Goal: Complete application form

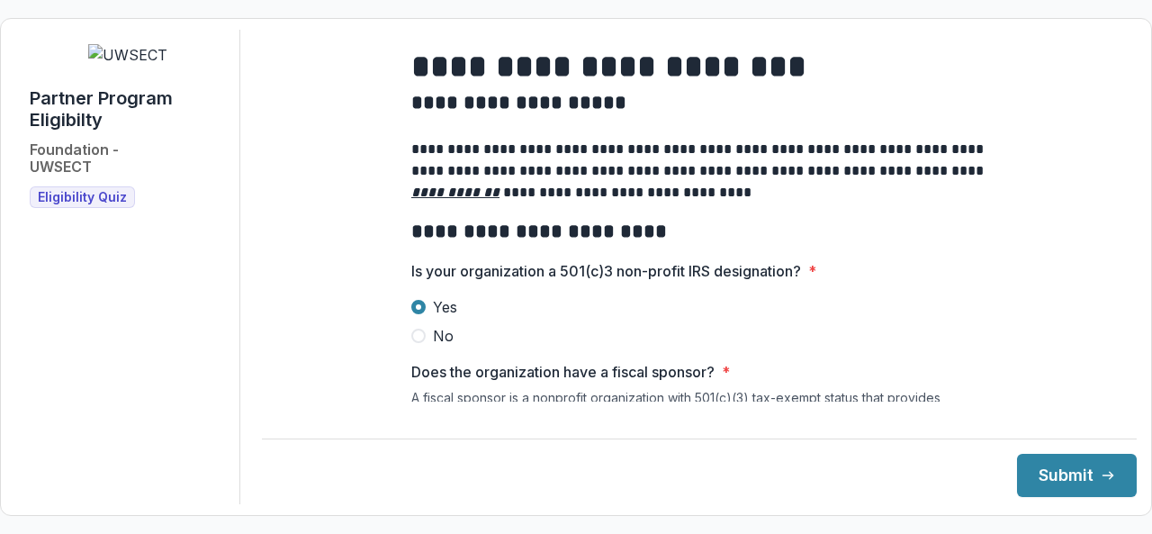
scroll to position [1540, 0]
click at [421, 314] on span at bounding box center [418, 307] width 14 height 14
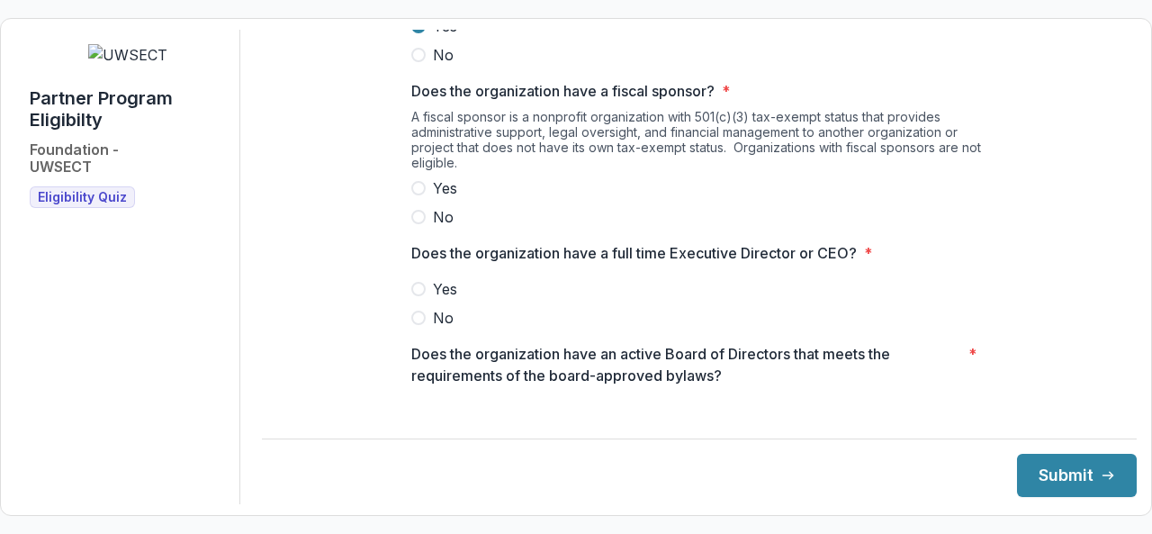
scroll to position [280, 0]
click at [411, 229] on label "No" at bounding box center [699, 218] width 576 height 22
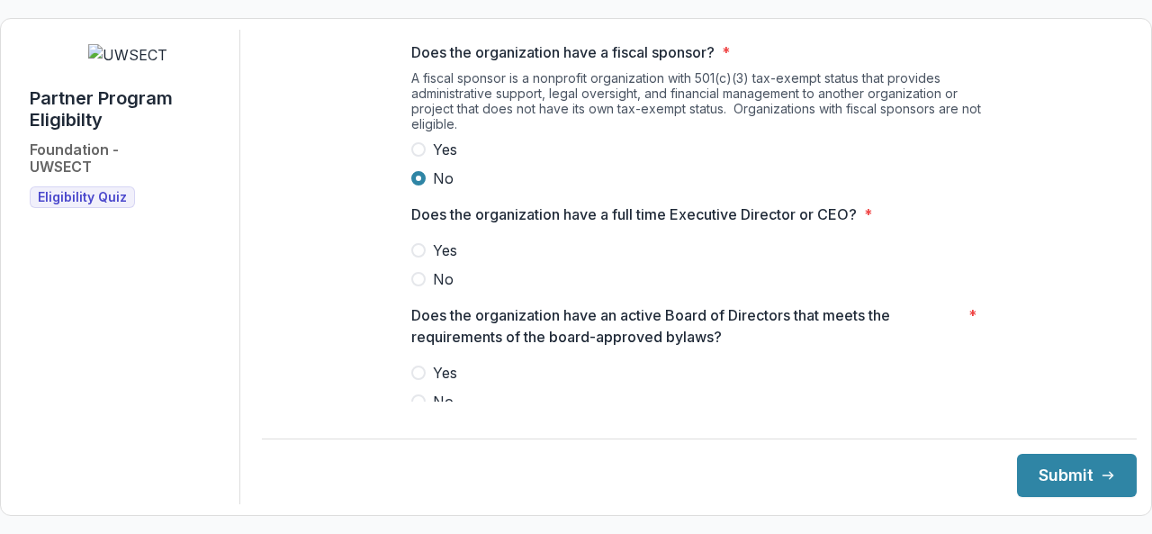
scroll to position [319, 0]
click at [418, 258] on span at bounding box center [418, 251] width 14 height 14
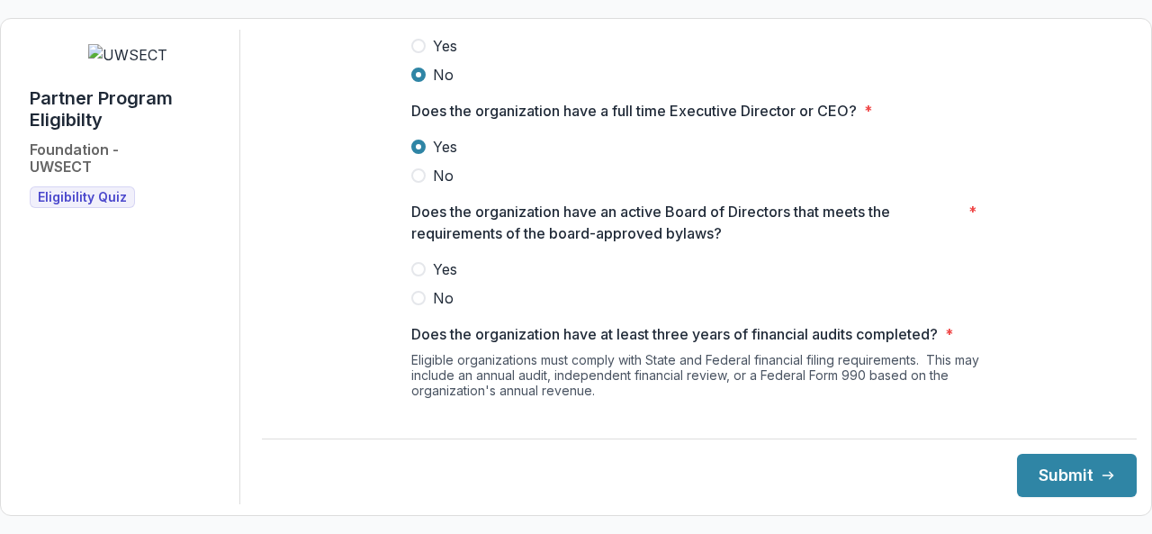
click at [418, 275] on span at bounding box center [418, 269] width 14 height 14
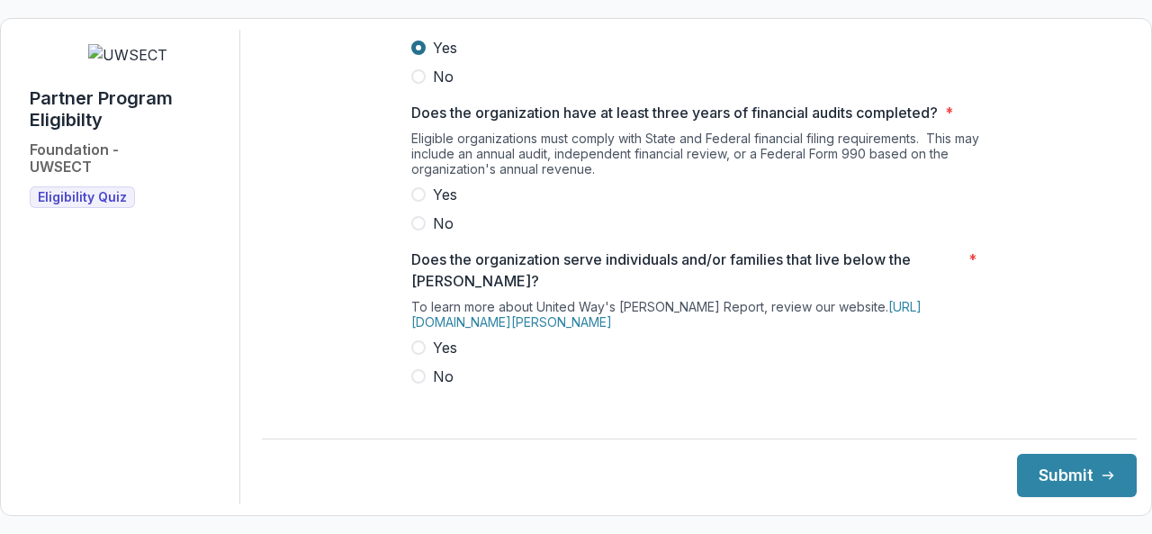
scroll to position [644, 0]
click at [427, 206] on label "Yes" at bounding box center [699, 196] width 576 height 22
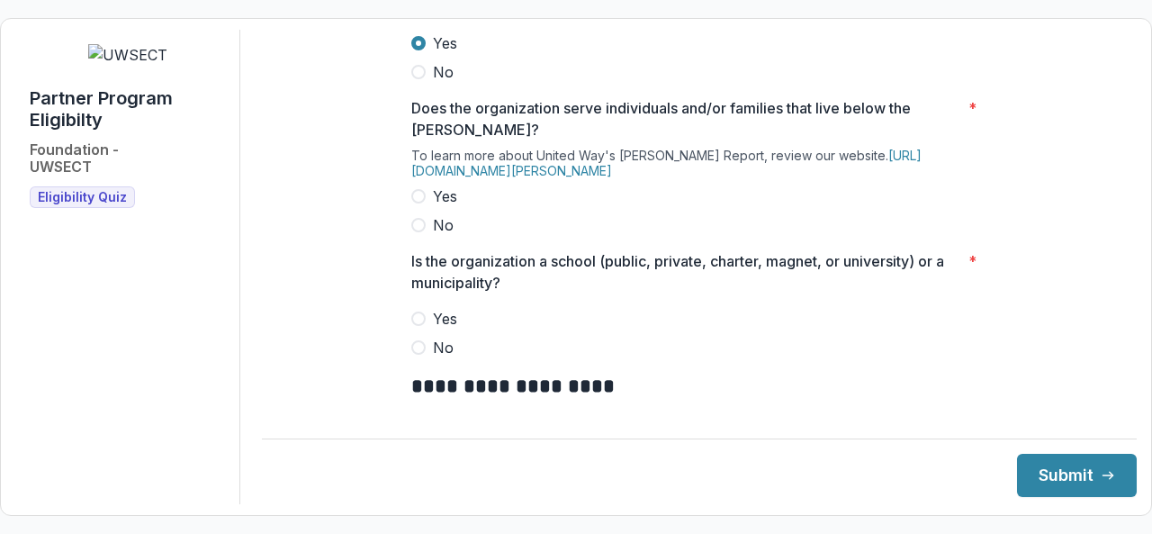
scroll to position [795, 0]
click at [426, 208] on label "Yes" at bounding box center [699, 197] width 576 height 22
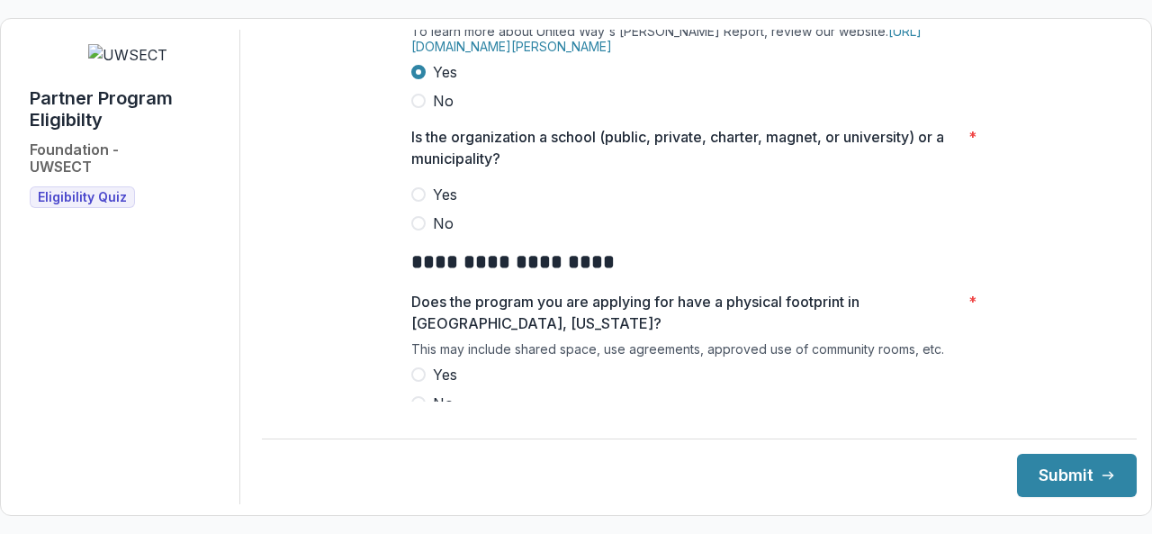
scroll to position [919, 0]
click at [420, 231] on span at bounding box center [418, 224] width 14 height 14
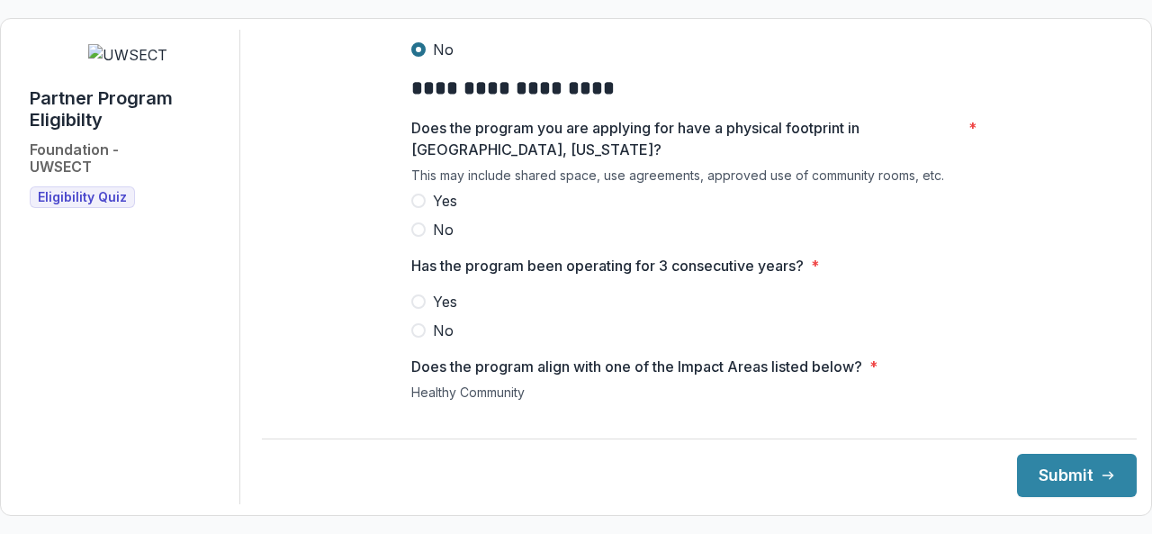
scroll to position [1093, 0]
click at [416, 209] on span at bounding box center [418, 201] width 14 height 14
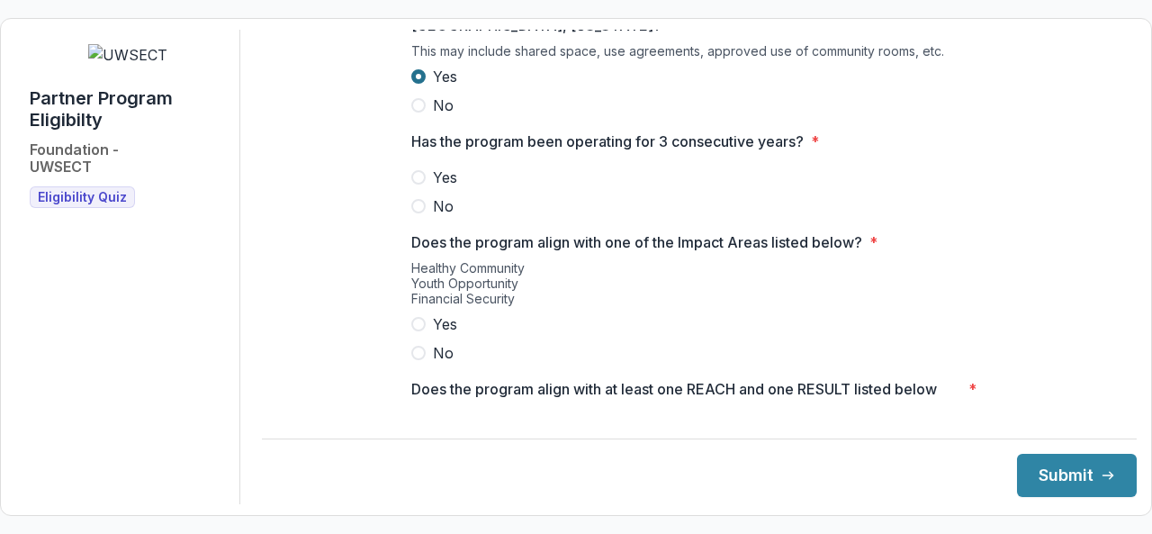
scroll to position [1217, 0]
click at [427, 189] on label "Yes" at bounding box center [699, 178] width 576 height 22
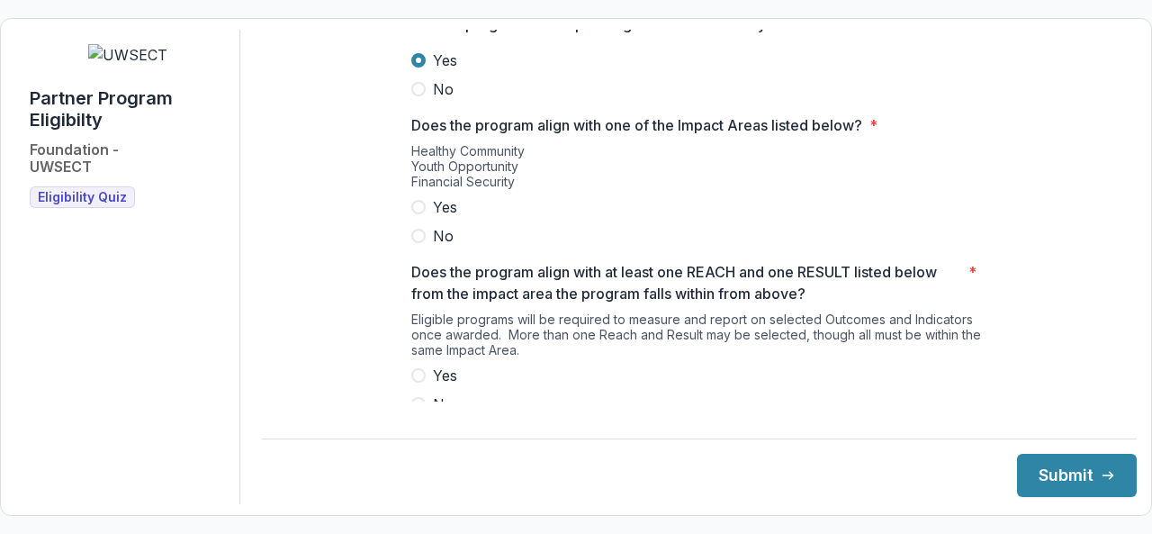
scroll to position [1334, 0]
click at [421, 215] on span at bounding box center [418, 208] width 14 height 14
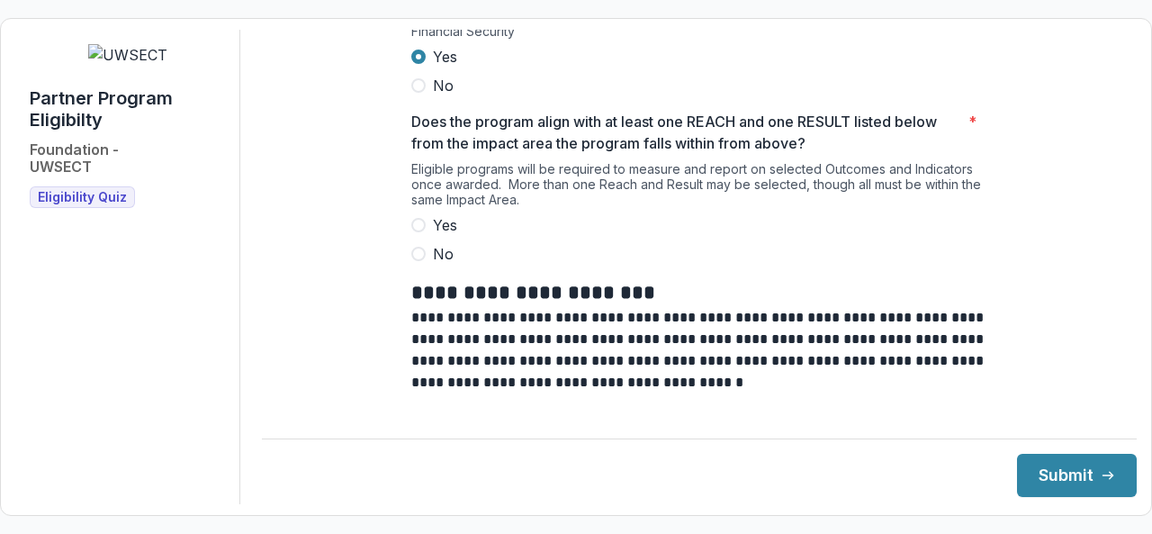
click at [419, 232] on span at bounding box center [418, 225] width 14 height 14
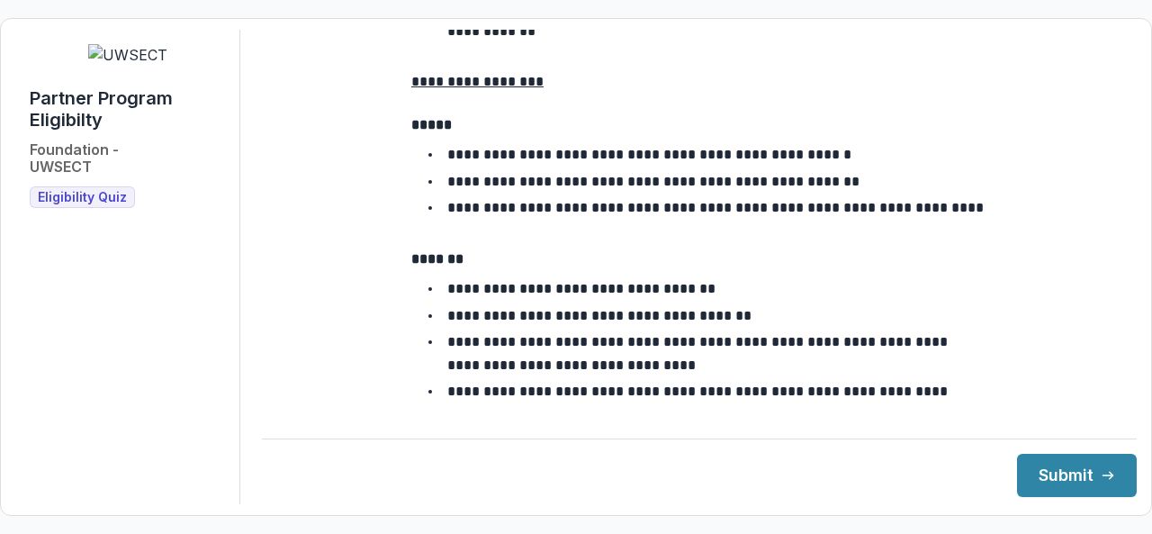
scroll to position [3396, 0]
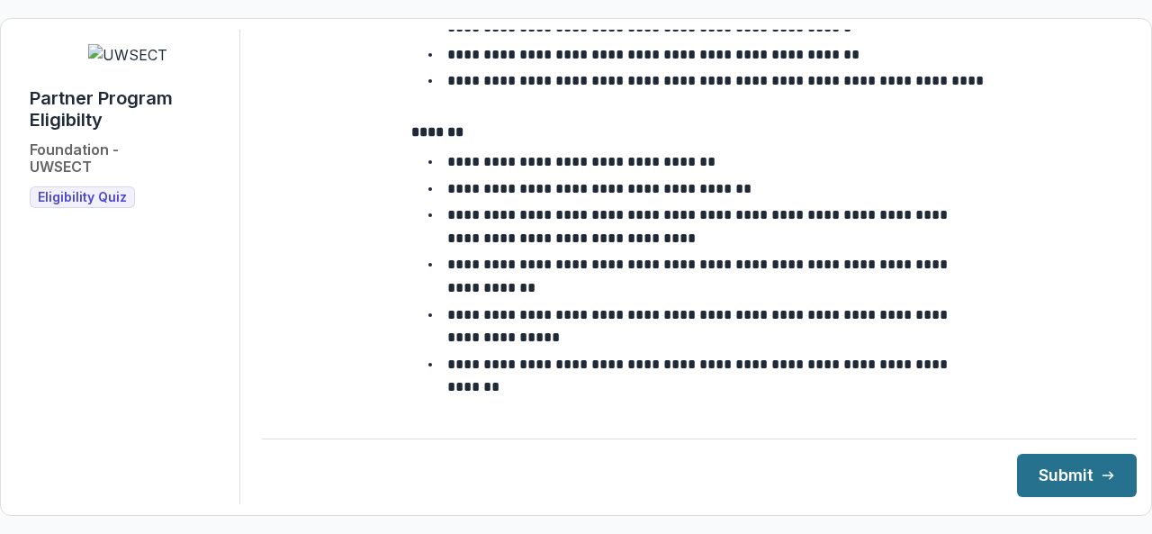
click at [1025, 462] on button "Submit" at bounding box center [1077, 475] width 120 height 43
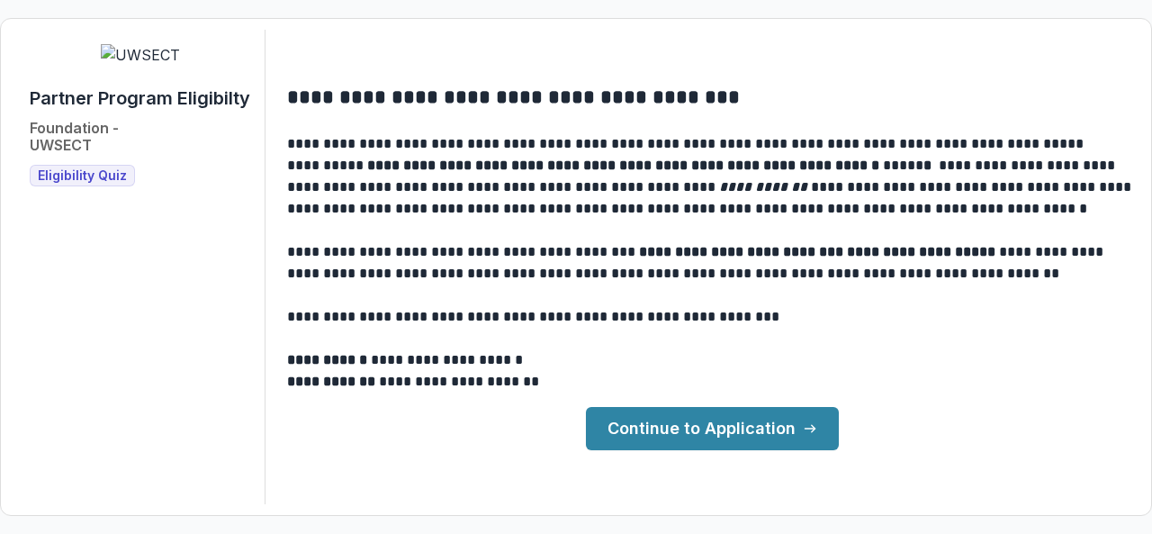
click at [729, 437] on link "Continue to Application" at bounding box center [712, 428] width 253 height 43
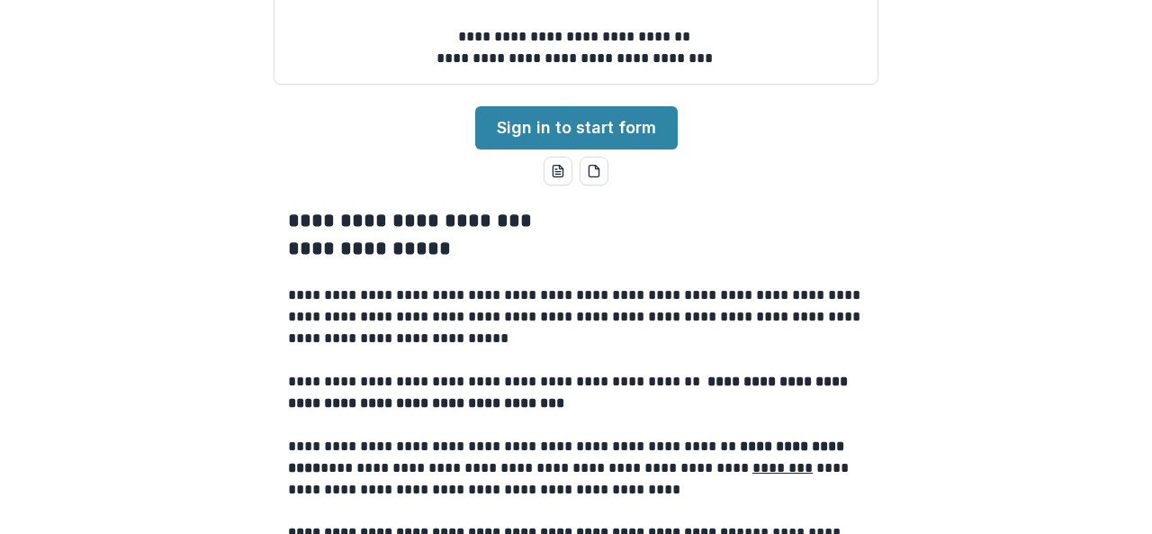
scroll to position [312, 0]
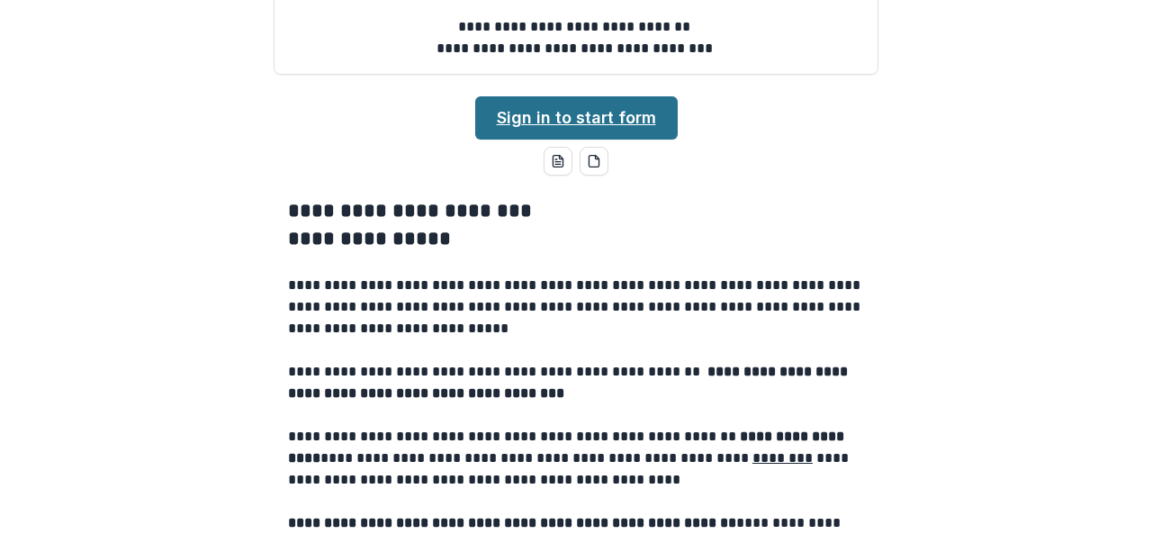
click at [636, 140] on link "Sign in to start form" at bounding box center [576, 117] width 203 height 43
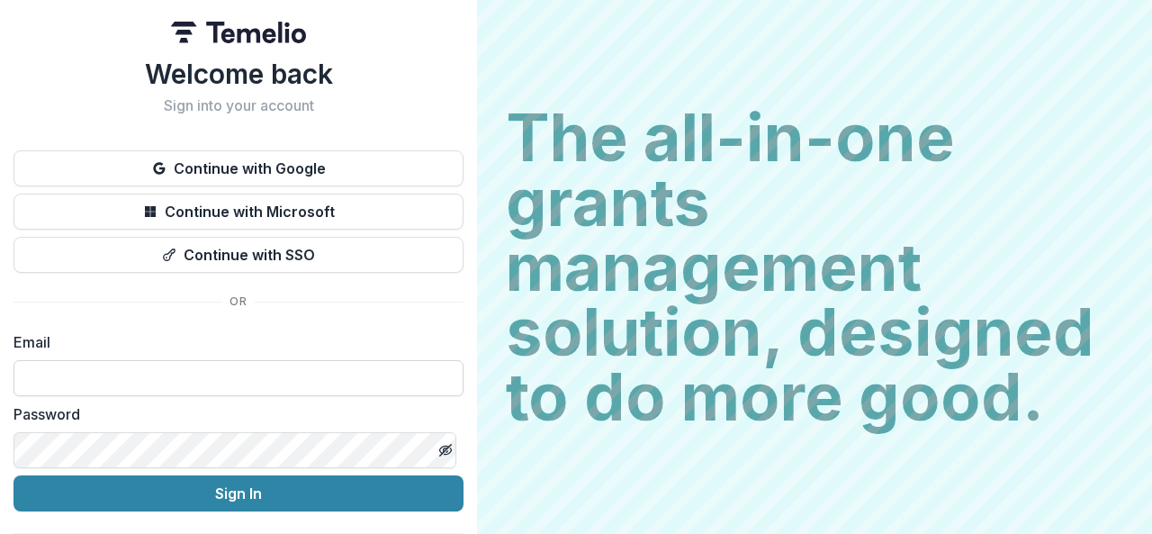
click at [224, 376] on input at bounding box center [239, 378] width 450 height 36
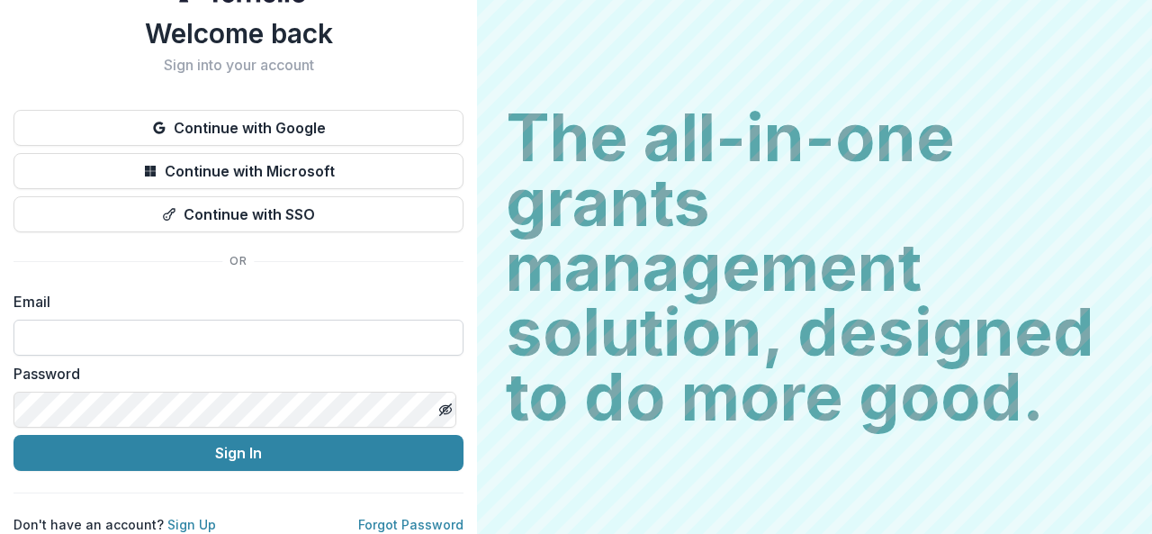
scroll to position [53, 0]
click at [270, 260] on div "Welcome back Sign into your account Continue with Google Continue with Microsof…" at bounding box center [239, 275] width 450 height 517
click at [201, 517] on link "Sign Up" at bounding box center [191, 524] width 49 height 15
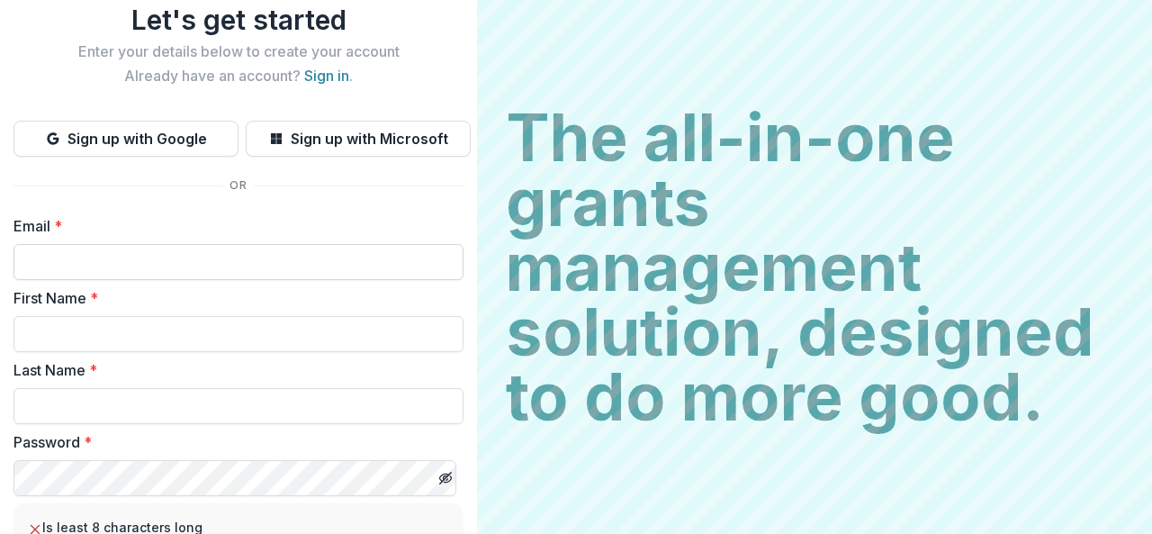
click at [80, 264] on input "Email *" at bounding box center [239, 262] width 450 height 36
type input "**********"
type input "*******"
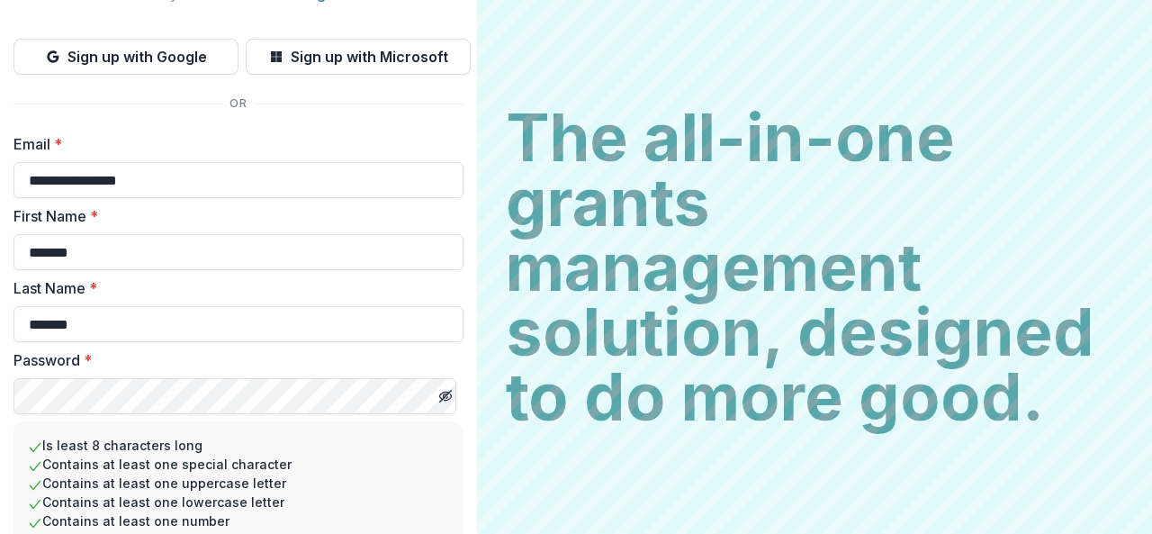
scroll to position [283, 0]
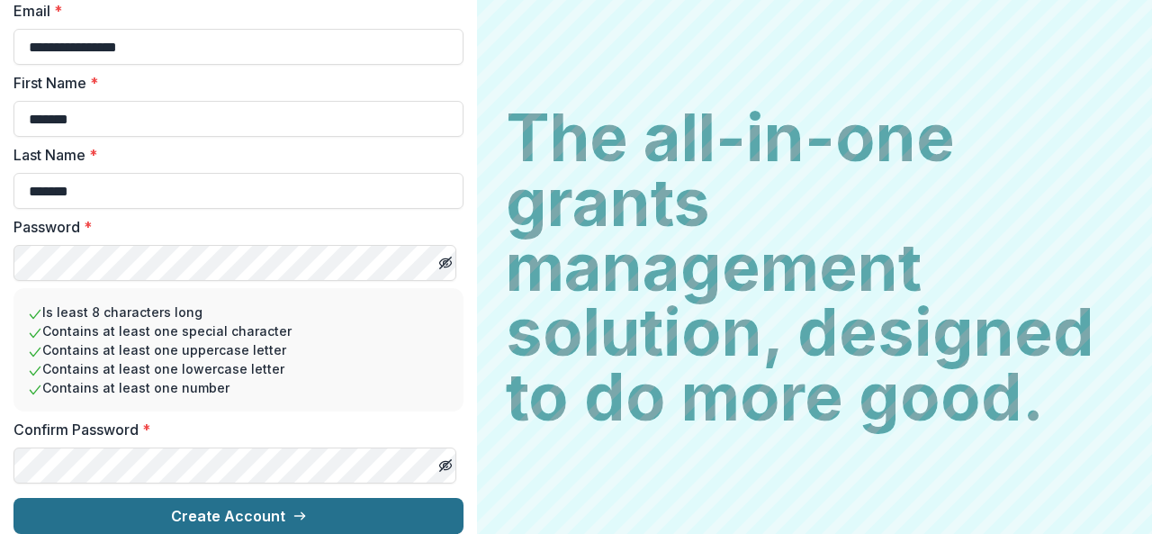
click at [78, 500] on button "Create Account" at bounding box center [239, 516] width 450 height 36
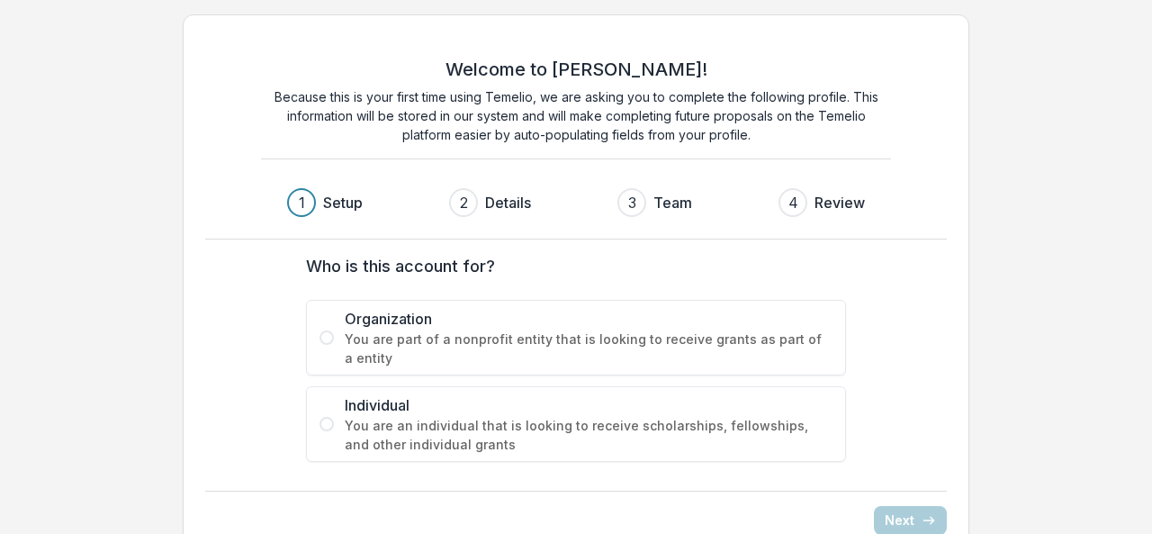
click at [473, 333] on span "You are part of a nonprofit entity that is looking to receive grants as part of…" at bounding box center [589, 349] width 488 height 38
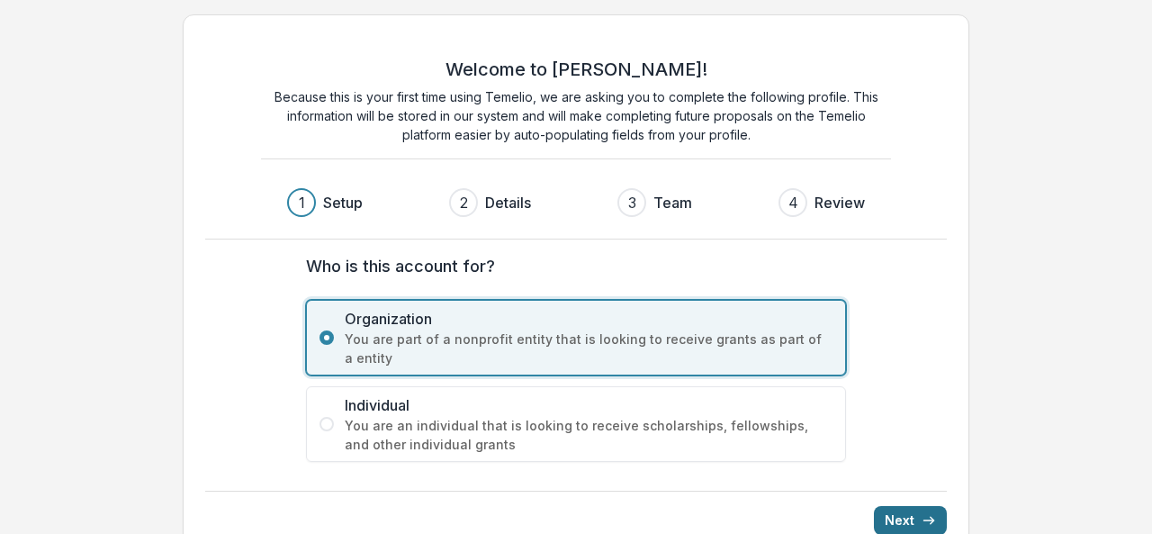
click at [888, 512] on button "Next" at bounding box center [910, 520] width 73 height 29
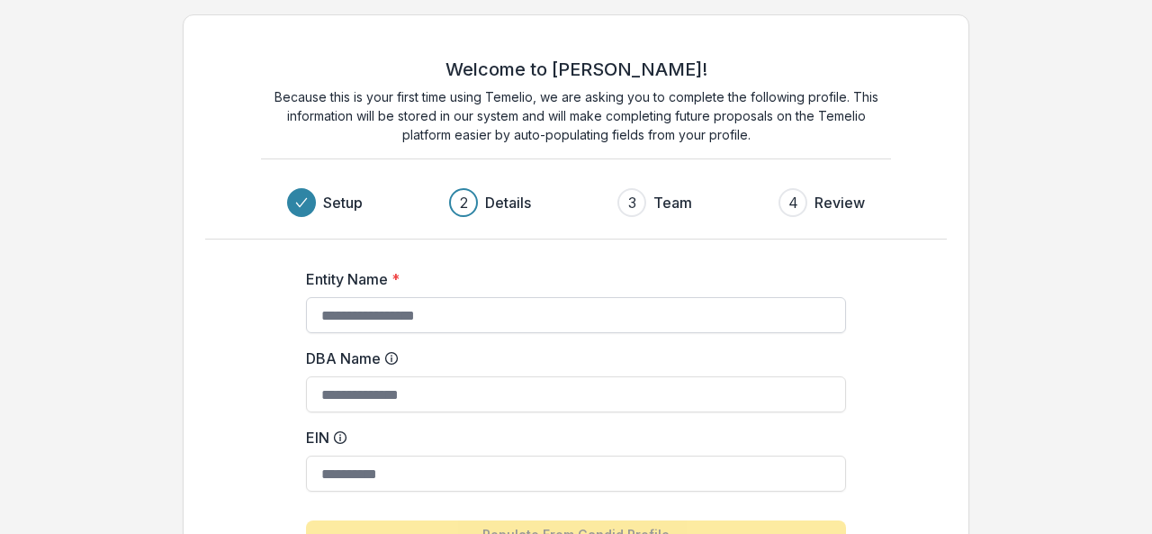
click at [465, 312] on input "Entity Name *" at bounding box center [576, 315] width 540 height 36
type input "**********"
click at [384, 456] on input "EIN" at bounding box center [576, 474] width 540 height 36
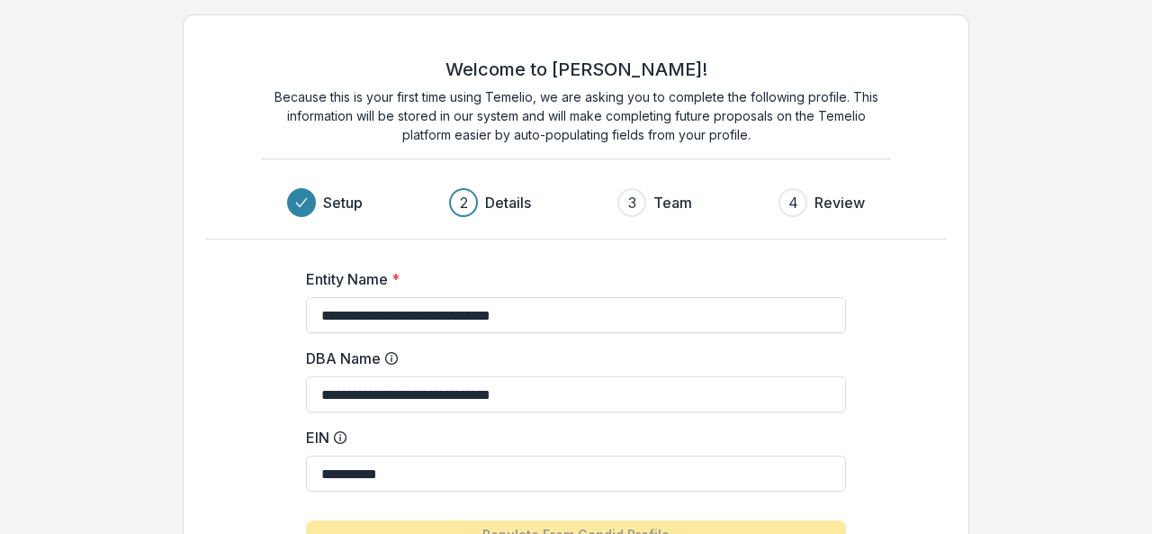
type input "**********"
click at [1001, 282] on div "**********" at bounding box center [576, 346] width 1152 height 693
click at [470, 384] on input "**********" at bounding box center [576, 394] width 540 height 36
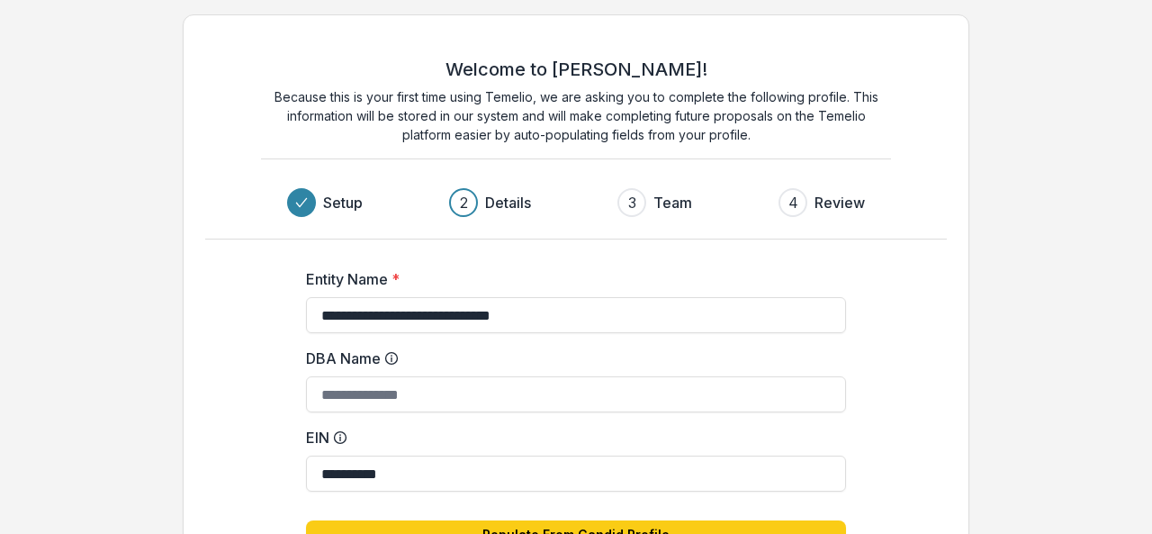
click at [234, 383] on div "**********" at bounding box center [576, 418] width 720 height 358
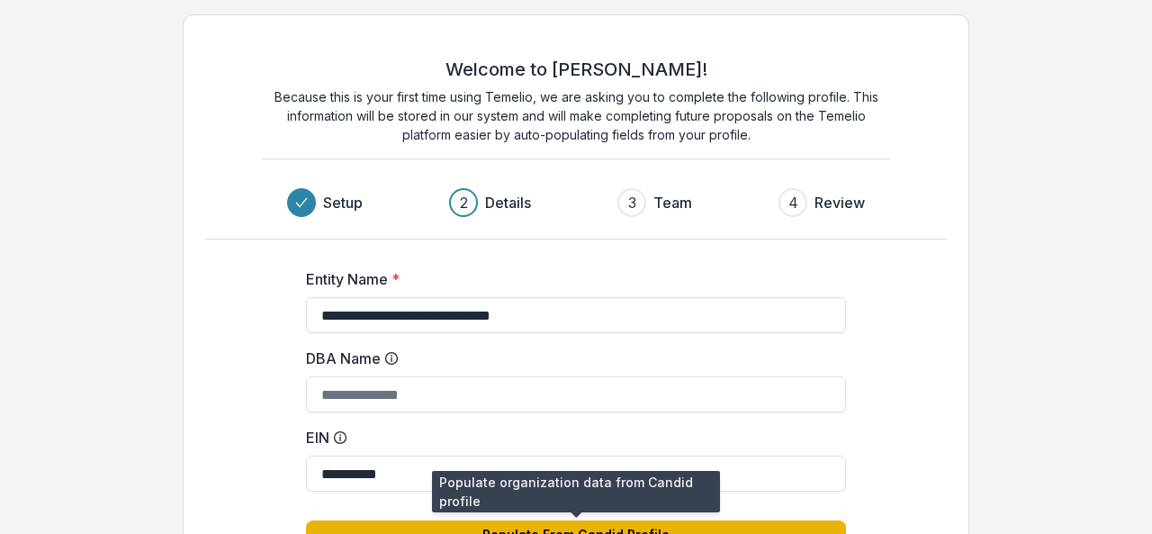
click at [482, 520] on button "Populate From Candid Profile" at bounding box center [576, 534] width 540 height 29
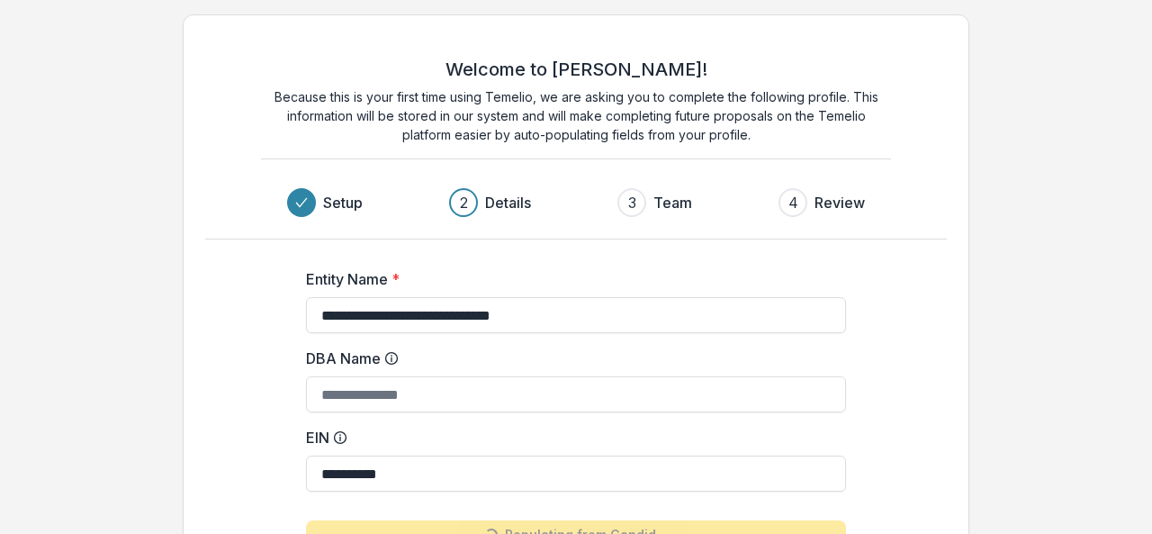
type input "**********"
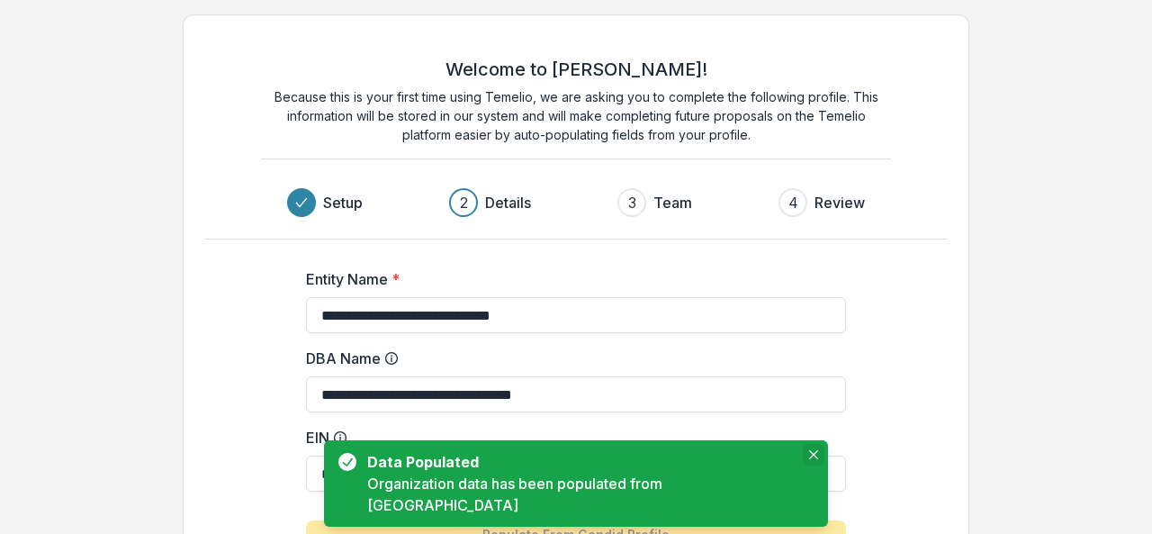
click at [803, 465] on button "Close" at bounding box center [814, 455] width 22 height 22
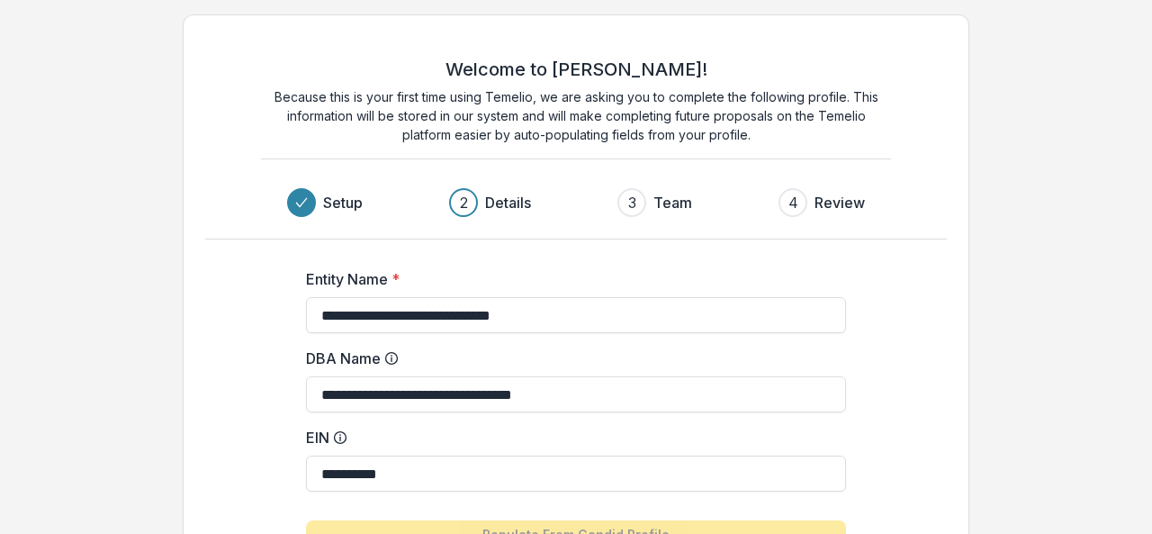
click at [465, 208] on div "2" at bounding box center [464, 203] width 8 height 22
click at [525, 197] on h3 "Details" at bounding box center [508, 203] width 46 height 22
